Goal: Task Accomplishment & Management: Manage account settings

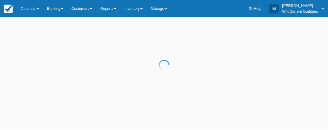
click at [38, 8] on div at bounding box center [164, 65] width 328 height 130
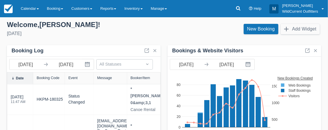
scroll to position [2, 0]
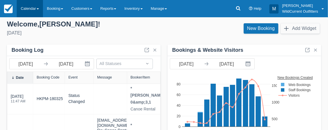
click at [38, 8] on link "Calendar" at bounding box center [30, 8] width 26 height 17
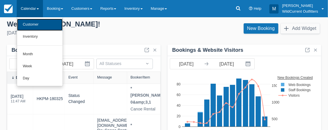
click at [33, 27] on link "Customer" at bounding box center [40, 25] width 46 height 12
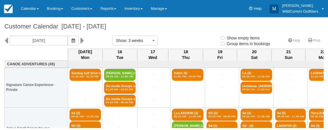
select select
click at [75, 39] on icon "button" at bounding box center [73, 41] width 3 height 4
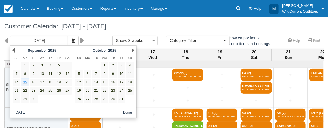
click at [127, 114] on button "Done" at bounding box center [128, 112] width 14 height 7
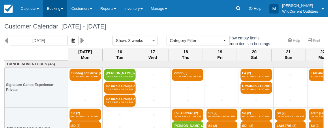
click at [63, 8] on span at bounding box center [62, 8] width 2 height 1
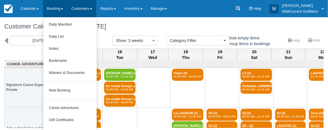
click at [94, 4] on link "Customers" at bounding box center [81, 8] width 29 height 17
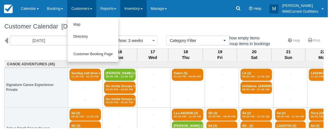
click at [143, 9] on span at bounding box center [142, 8] width 2 height 1
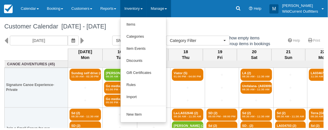
click at [171, 10] on link "Manage" at bounding box center [159, 8] width 25 height 17
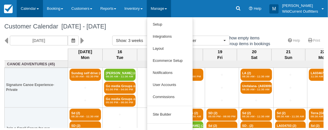
click at [39, 8] on span at bounding box center [38, 8] width 2 height 1
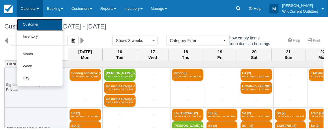
click at [35, 25] on link "Customer" at bounding box center [40, 25] width 46 height 12
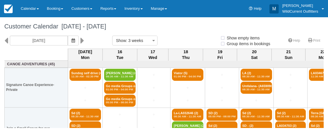
select select
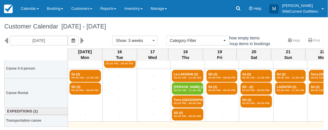
scroll to position [108, 0]
